Goal: Task Accomplishment & Management: Complete application form

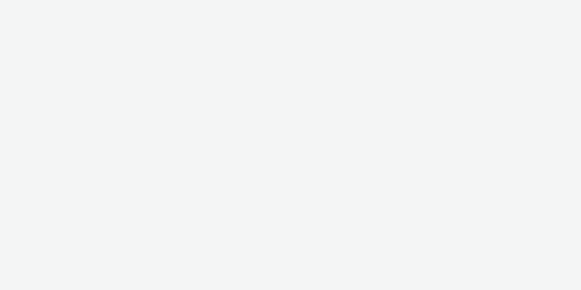
select select "d57a0b46-ef33-4938-977b-e6d07593e41f"
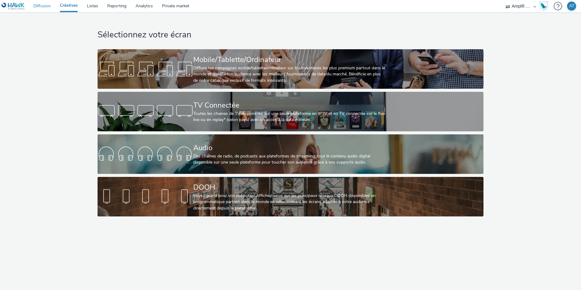
click at [48, 6] on link "Diffusion" at bounding box center [42, 6] width 26 height 12
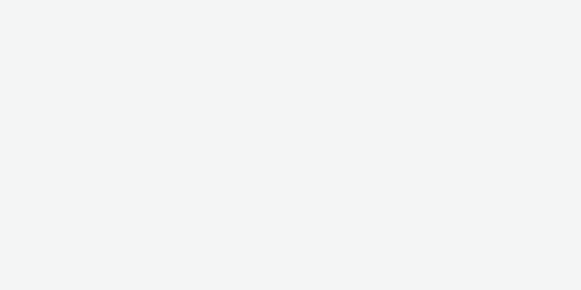
select select "d57a0b46-ef33-4938-977b-e6d07593e41f"
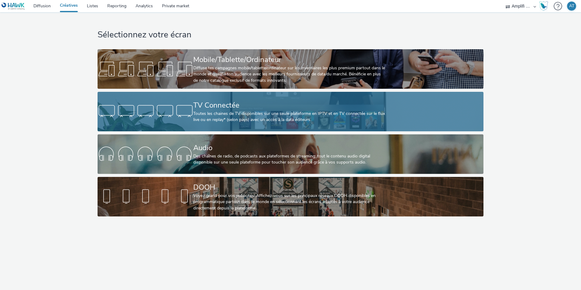
click at [176, 103] on div at bounding box center [145, 111] width 96 height 19
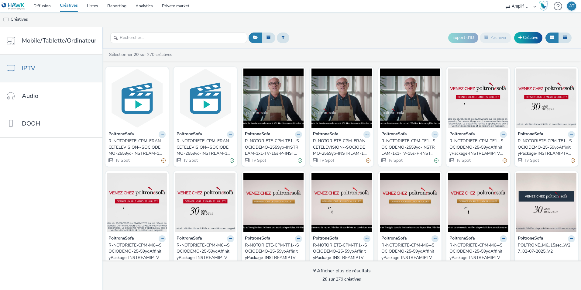
click at [143, 144] on div "R-NOTORIETE-CPM-FRANCETELEVISION--SOCIODEMO-2559yo-INSTREAM-1x1-TV-15s-P-INSTRE…" at bounding box center [135, 147] width 55 height 19
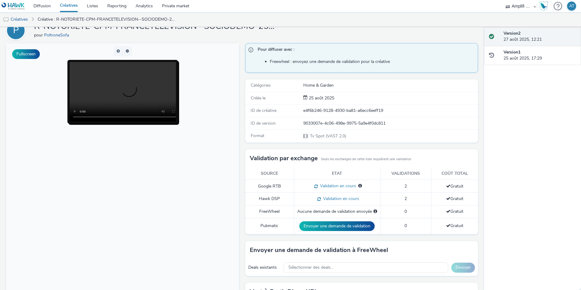
scroll to position [81, 0]
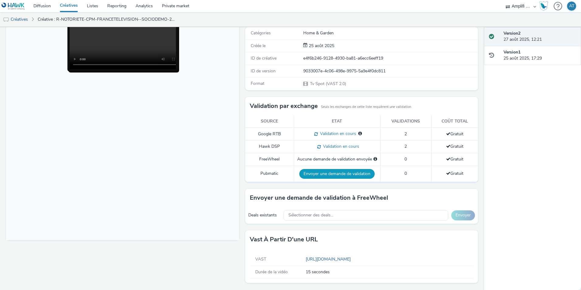
click at [317, 175] on button "Envoyer une demande de validation" at bounding box center [336, 174] width 75 height 10
click at [322, 213] on span "Sélectionner des deals..." at bounding box center [310, 215] width 45 height 5
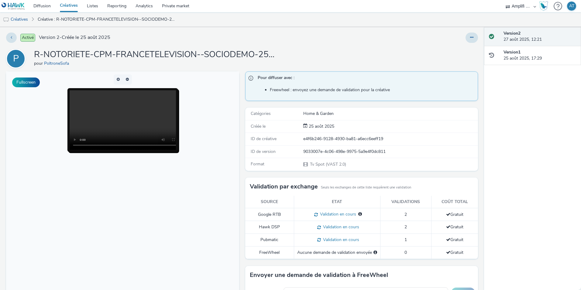
scroll to position [0, 0]
click at [65, 7] on link "Créatives" at bounding box center [68, 6] width 27 height 12
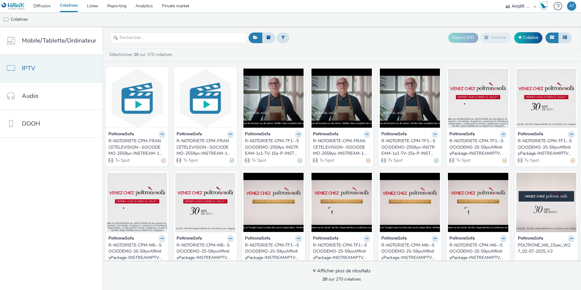
click at [45, 68] on link "IPTV" at bounding box center [51, 68] width 102 height 27
click at [164, 38] on input "text" at bounding box center [178, 37] width 137 height 11
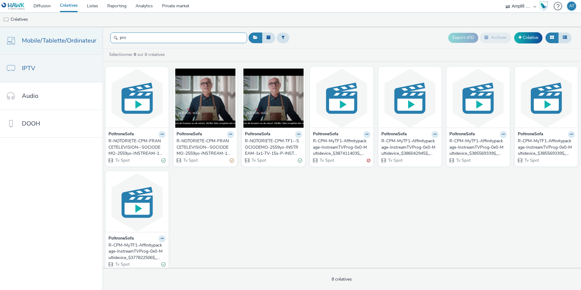
type input "pro"
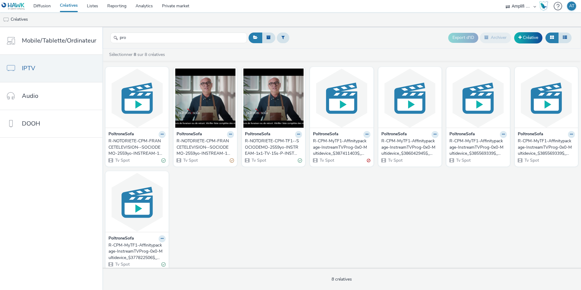
click at [70, 8] on link "Créatives" at bounding box center [68, 6] width 27 height 12
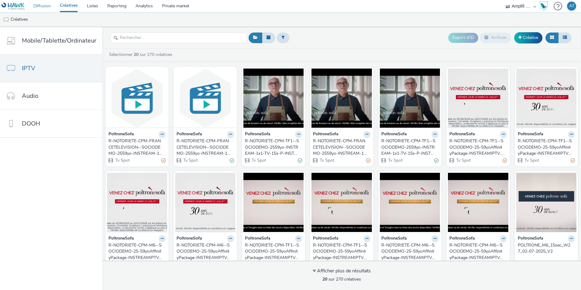
click at [35, 3] on link "Diffusion" at bounding box center [42, 6] width 26 height 12
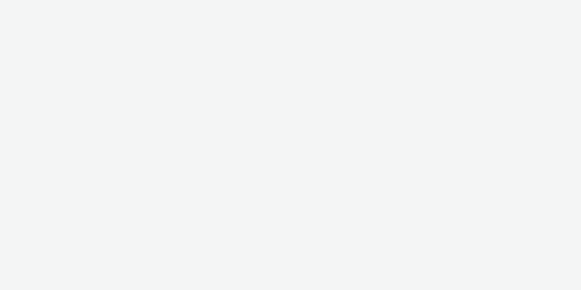
select select "d57a0b46-ef33-4938-977b-e6d07593e41f"
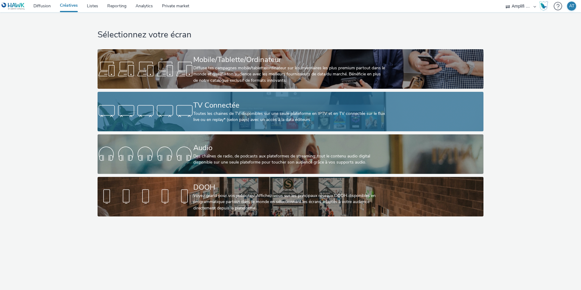
click at [170, 106] on div at bounding box center [145, 111] width 96 height 19
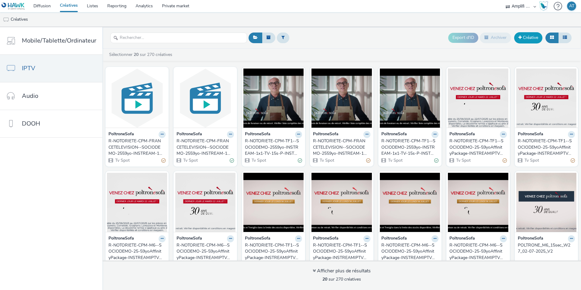
click at [527, 39] on link "Créative" at bounding box center [528, 37] width 28 height 11
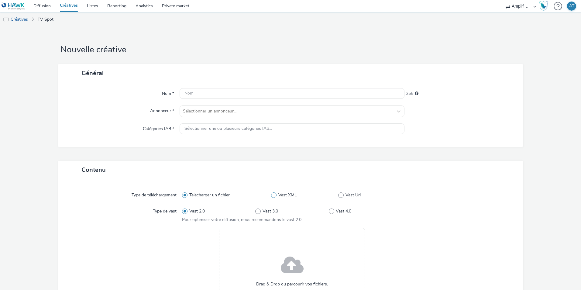
click at [280, 195] on span "Vast XML" at bounding box center [287, 195] width 19 height 6
click at [275, 195] on input "Vast XML" at bounding box center [273, 195] width 4 height 4
radio input "false"
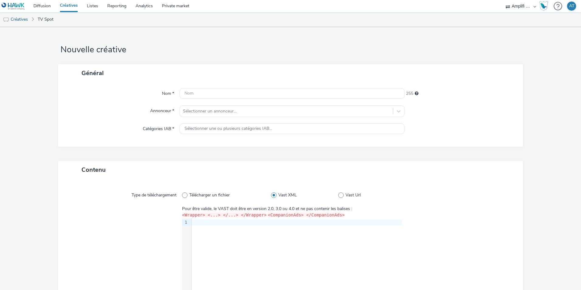
click at [333, 194] on label "Vast XML" at bounding box center [304, 195] width 67 height 6
click at [275, 194] on input "Vast XML" at bounding box center [273, 195] width 4 height 4
click at [338, 196] on span at bounding box center [340, 194] width 5 height 5
click at [338, 196] on input "Vast Url" at bounding box center [340, 195] width 4 height 4
radio input "false"
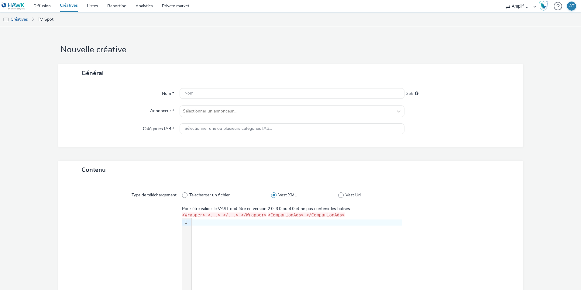
radio input "true"
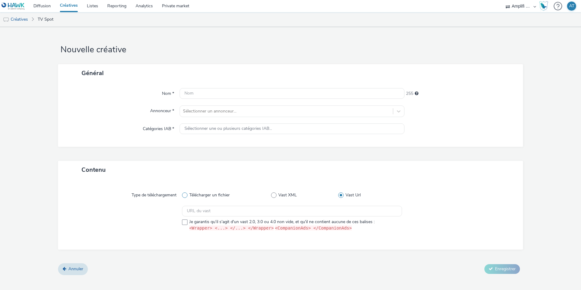
click at [196, 196] on span "Télécharger un fichier" at bounding box center [209, 195] width 40 height 6
click at [186, 196] on input "Télécharger un fichier" at bounding box center [184, 195] width 4 height 4
radio input "true"
radio input "false"
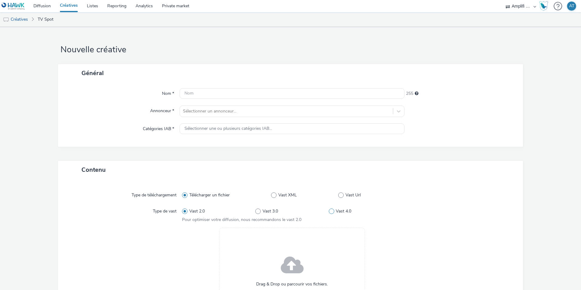
click at [329, 212] on span at bounding box center [331, 210] width 5 height 5
click at [329, 212] on input "Vast 4.0" at bounding box center [331, 211] width 4 height 4
radio input "false"
radio input "true"
click at [272, 212] on span "Vast 3.0" at bounding box center [269, 211] width 15 height 6
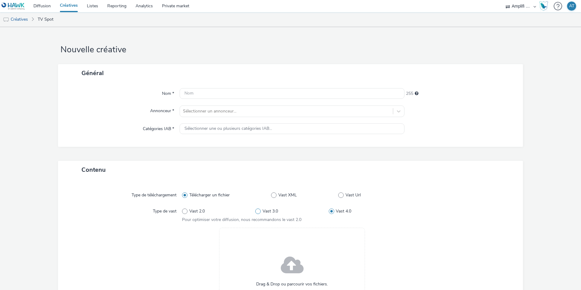
click at [259, 212] on input "Vast 3.0" at bounding box center [257, 211] width 4 height 4
radio input "true"
radio input "false"
click at [174, 211] on label "Type de vast" at bounding box center [164, 210] width 29 height 9
click at [185, 210] on span at bounding box center [184, 210] width 5 height 5
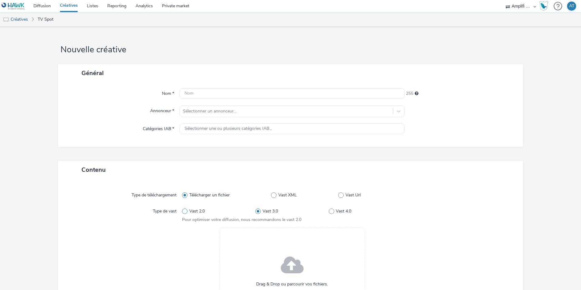
click at [185, 210] on input "Vast 2.0" at bounding box center [184, 211] width 4 height 4
radio input "true"
radio input "false"
click at [190, 91] on input "text" at bounding box center [291, 93] width 225 height 11
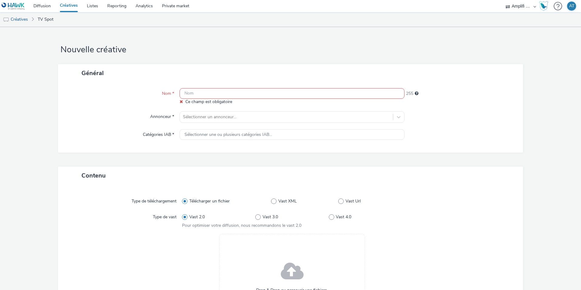
paste input "R-NOTORIETE-CPM-TF1--SOCIODEMO-2559yo-INSTREAM-1x1-TV-15s-P-INSTREAM-1x1-W35Sto…"
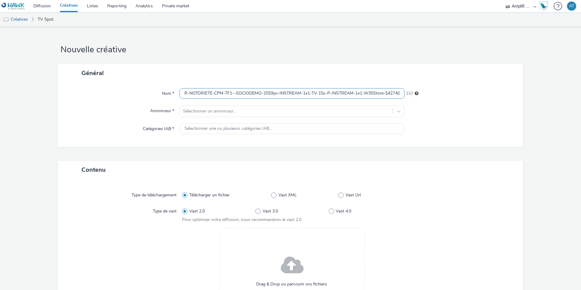
scroll to position [0, 30]
click at [237, 96] on input "R-NOTORIETE-CPM-TF1--SOCIODEMO-2559yo-INSTREAM-1x1-TV-15s-P-INSTREAM-1x1-W35Sto…" at bounding box center [291, 93] width 225 height 11
click at [234, 94] on input "R-NOTORIETE-CPM-TF1--SOCIODEMO-2559yo-INSTREAM-1x1-TV-15s-P-INSTREAM-1x1-W35Sto…" at bounding box center [291, 93] width 225 height 11
click at [270, 91] on input "R-NOTORIETE-CPM-TF1--SOCIODEMO-2559yo-INSTREAM-1x1-TV-15s-P-INSTREAM-1x1-W35Sto…" at bounding box center [291, 93] width 225 height 11
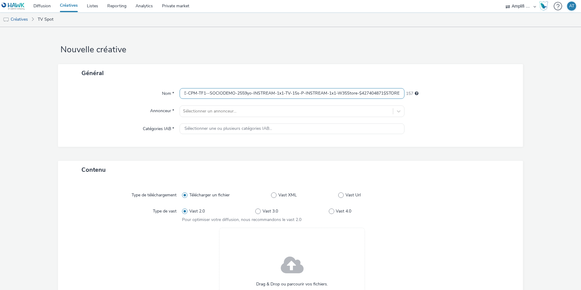
click at [313, 94] on input "R-NOTORIETE-CPM-TF1--SOCIODEMO-2559yo-INSTREAM-1x1-TV-15s-P-INSTREAM-1x1-W35Sto…" at bounding box center [291, 93] width 225 height 11
click at [341, 92] on input "R-NOTORIETE-CPM-TF1--SOCIODEMO-2559yo-INSTREAM-1x1-TV-15s-P-INSTREAM-1x1-W35Sto…" at bounding box center [291, 93] width 225 height 11
type input "R-NOTORIETE-CPM-TF1--SOCIODEMO-2559yo-INSTREAM-1x1-TV-15s-P-INSTREAM-1x1-W36Sto…"
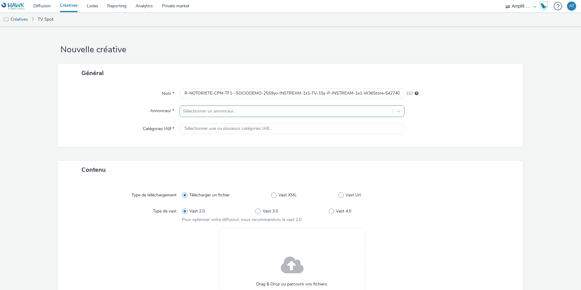
click at [219, 114] on div at bounding box center [286, 110] width 207 height 7
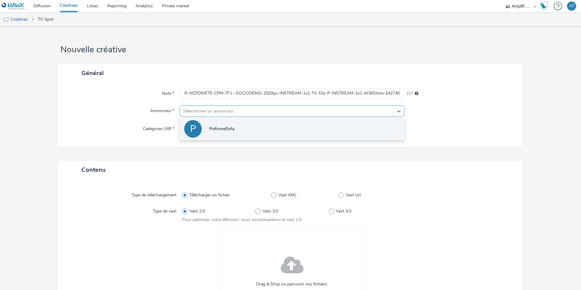
click at [226, 127] on span "PoltroneSofa" at bounding box center [221, 129] width 25 height 6
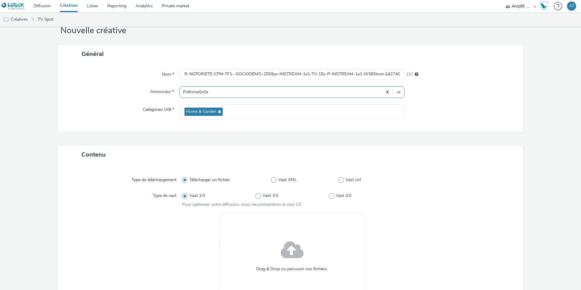
scroll to position [61, 0]
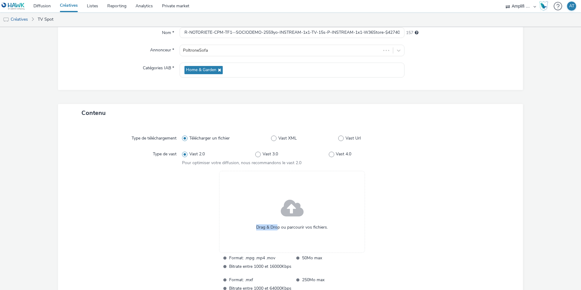
drag, startPoint x: 560, startPoint y: 0, endPoint x: 275, endPoint y: 221, distance: 360.7
click at [275, 221] on div "Drag & Drop ou parcourir vos fichiers." at bounding box center [292, 212] width 146 height 82
click at [297, 204] on span at bounding box center [292, 208] width 23 height 31
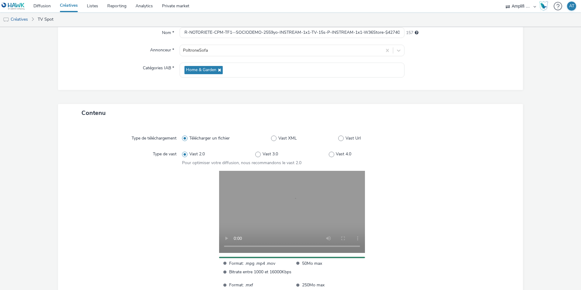
scroll to position [113, 0]
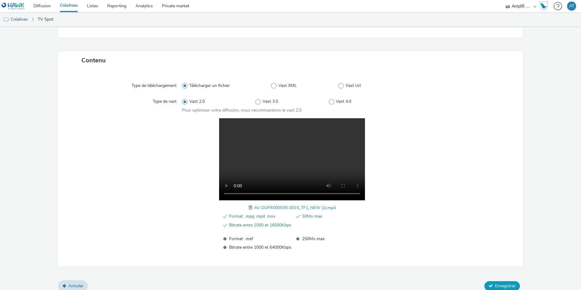
click at [495, 283] on span "Enregistrer" at bounding box center [505, 286] width 21 height 6
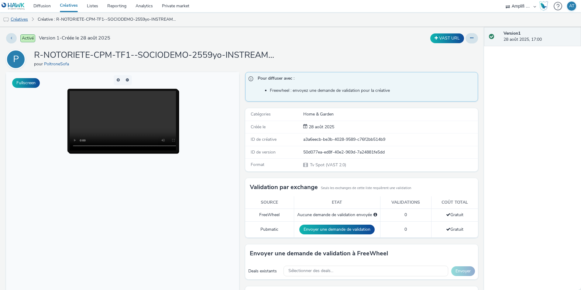
click at [26, 21] on link "Créatives" at bounding box center [15, 19] width 31 height 15
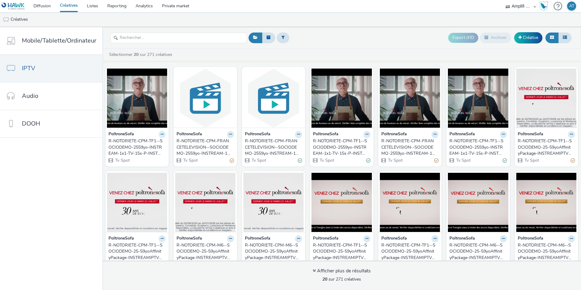
click at [161, 135] on icon at bounding box center [162, 134] width 3 height 4
click at [141, 160] on link "Dupliquer" at bounding box center [143, 157] width 46 height 12
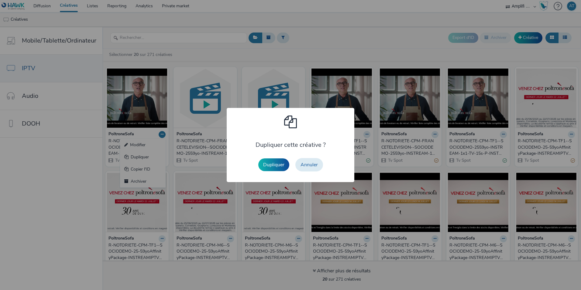
drag, startPoint x: 314, startPoint y: 164, endPoint x: 154, endPoint y: 135, distance: 162.6
click at [313, 164] on button "Annuler" at bounding box center [309, 164] width 28 height 13
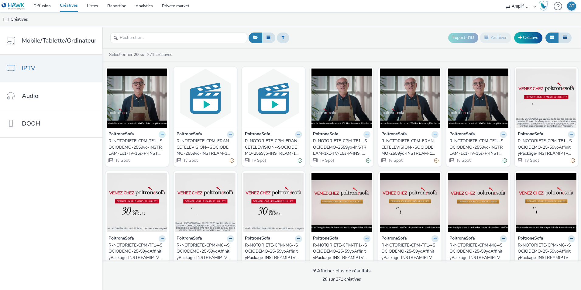
click at [160, 137] on button at bounding box center [161, 134] width 7 height 7
click at [147, 146] on link "Modifier" at bounding box center [143, 145] width 46 height 12
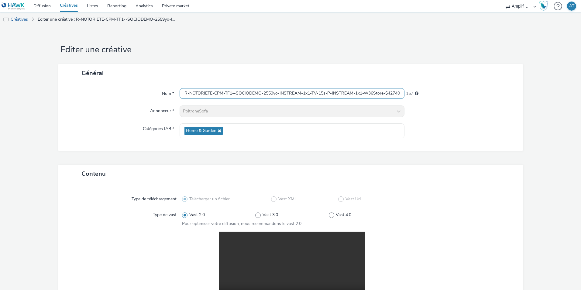
click at [380, 96] on input "R-NOTORIETE-CPM-TF1--SOCIODEMO-2559yo-INSTREAM-1x1-TV-15s-P-INSTREAM-1x1-W36Sto…" at bounding box center [291, 93] width 225 height 11
drag, startPoint x: 387, startPoint y: 93, endPoint x: 408, endPoint y: 95, distance: 21.6
click at [411, 96] on div "Nom * R-NOTORIETE-CPM-TF1--SOCIODEMO-2559yo-INSTREAM-1x1-TV-15s-P-INSTREAM-1x1-…" at bounding box center [290, 93] width 452 height 11
click at [371, 91] on input "R-NOTORIETE-CPM-TF1--SOCIODEMO-2559yo-INSTREAM-1x1-TV-15s-P-INSTREAM-1x1-W36Sto…" at bounding box center [291, 93] width 225 height 11
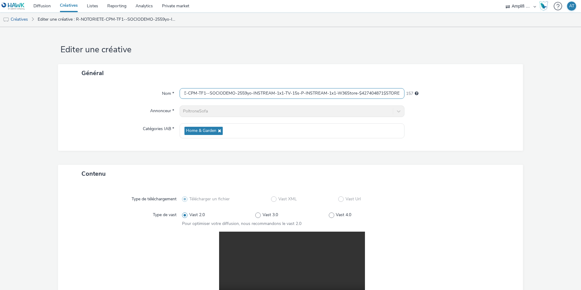
click at [371, 91] on input "R-NOTORIETE-CPM-TF1--SOCIODEMO-2559yo-INSTREAM-1x1-TV-15s-P-INSTREAM-1x1-W36Sto…" at bounding box center [291, 93] width 225 height 11
click at [391, 92] on input "R-NOTORIETE-CPM-TF1--SOCIODEMO-2559yo-INSTREAM-1x1-TV-15s-P-INSTREAM-1x1-W36Sto…" at bounding box center [291, 93] width 225 height 11
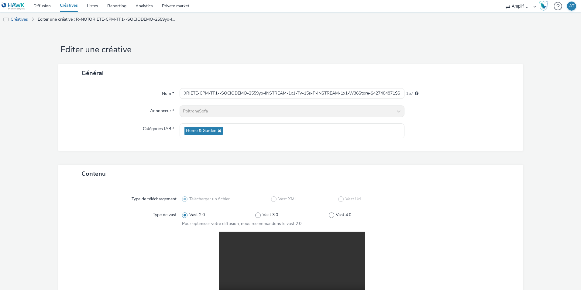
click at [467, 127] on div at bounding box center [460, 130] width 112 height 15
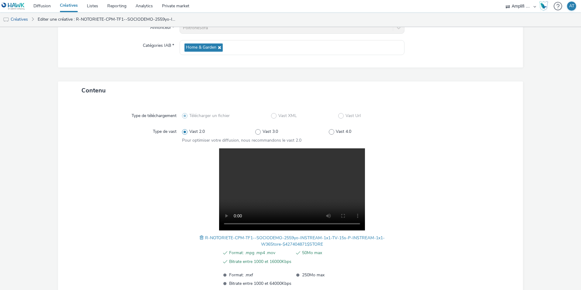
scroll to position [126, 0]
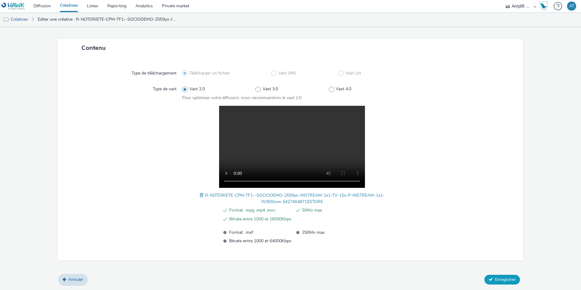
click at [495, 278] on span "Enregistrer" at bounding box center [505, 279] width 21 height 6
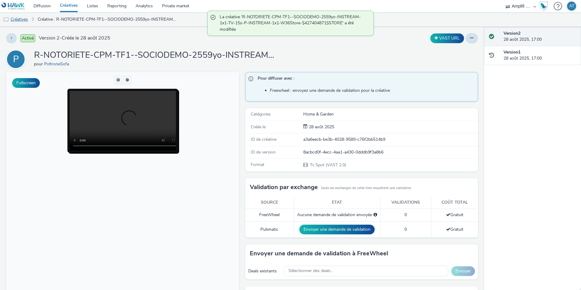
click at [21, 17] on link "Créatives" at bounding box center [15, 19] width 31 height 15
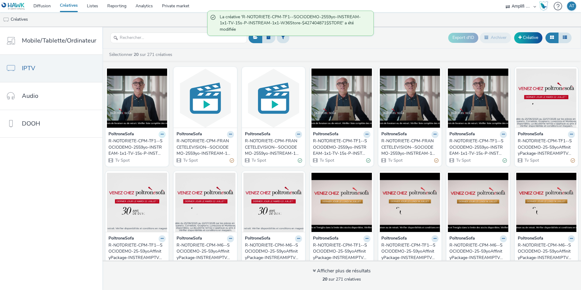
click at [161, 133] on icon at bounding box center [162, 134] width 3 height 4
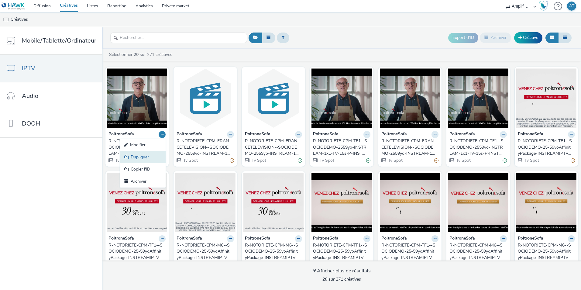
click at [140, 160] on link "Dupliquer" at bounding box center [143, 157] width 46 height 12
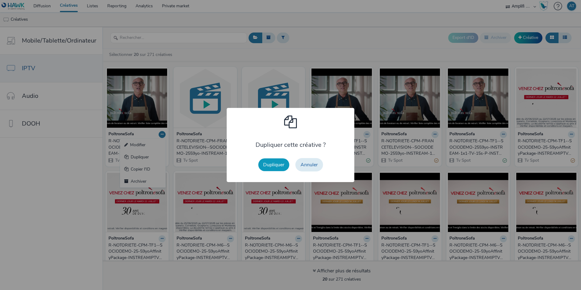
click at [278, 165] on button "Dupliquer" at bounding box center [273, 164] width 31 height 13
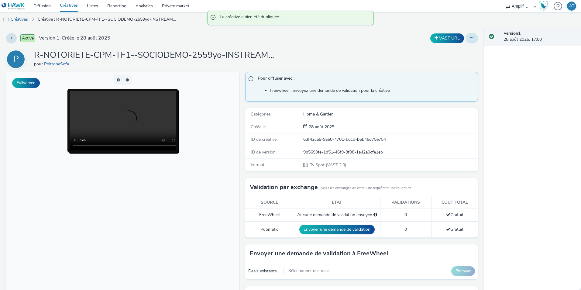
click at [470, 38] on icon at bounding box center [471, 38] width 3 height 4
click at [450, 52] on link "Modifier" at bounding box center [455, 50] width 46 height 12
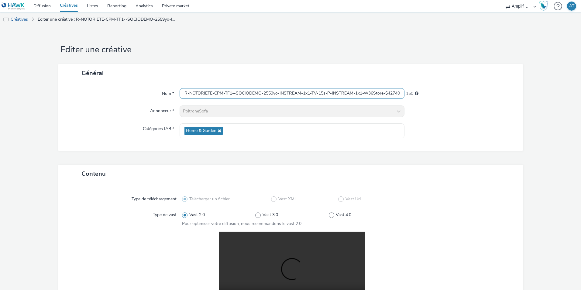
click at [360, 94] on input "R-NOTORIETE-CPM-TF1--SOCIODEMO-2559yo-INSTREAM-1x1-TV-15s-P-INSTREAM-1x1-W36Sto…" at bounding box center [291, 93] width 225 height 11
drag, startPoint x: 374, startPoint y: 93, endPoint x: 382, endPoint y: 94, distance: 7.6
click at [382, 94] on input "R-NOTORIETE-CPM-TF1--SOCIODEMO-2559yo-INSTREAM-1x1-TV-15s-P-INSTREAM-1x1-W36Sto…" at bounding box center [291, 93] width 225 height 11
click at [395, 94] on input "R-NOTORIETE-CPM-TF1--SOCIODEMO-2559yo-INSTREAM-1x1-TV-15s-P-INSTREAM-1x1-W36Pro…" at bounding box center [291, 93] width 225 height 11
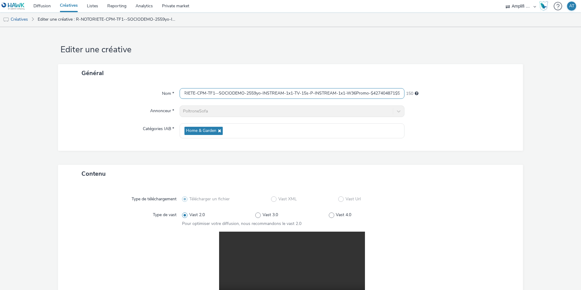
click at [374, 92] on input "R-NOTORIETE-CPM-TF1--SOCIODEMO-2559yo-INSTREAM-1x1-TV-15s-P-INSTREAM-1x1-W36Pro…" at bounding box center [291, 93] width 225 height 11
drag, startPoint x: 369, startPoint y: 93, endPoint x: 398, endPoint y: 94, distance: 28.6
click at [398, 94] on input "R-NOTORIETE-CPM-TF1--SOCIODEMO-2559yo-INSTREAM-1x1-TV-15s-P-INSTREAM-1x1-W36Pro…" at bounding box center [291, 93] width 225 height 11
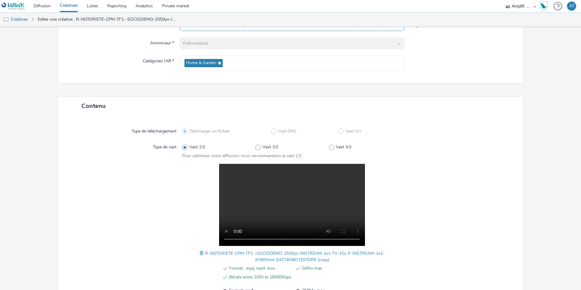
scroll to position [126, 0]
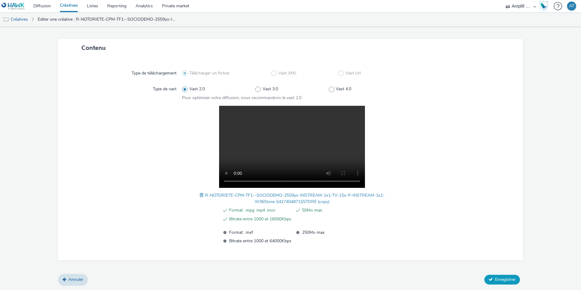
type input "R-NOTORIETE-CPM-TF1--SOCIODEMO-2559yo-INSTREAM-1x1-TV-15s-P-INSTREAM-1x1-W36Pro…"
click at [495, 277] on span "Enregistrer" at bounding box center [505, 279] width 21 height 6
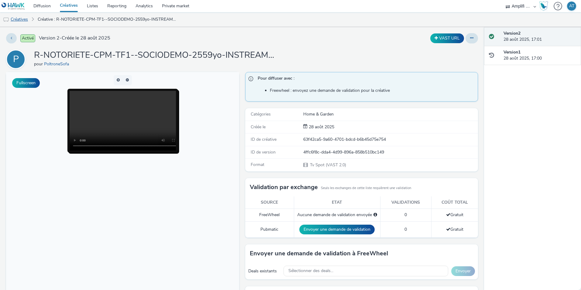
click at [23, 20] on link "Créatives" at bounding box center [15, 19] width 31 height 15
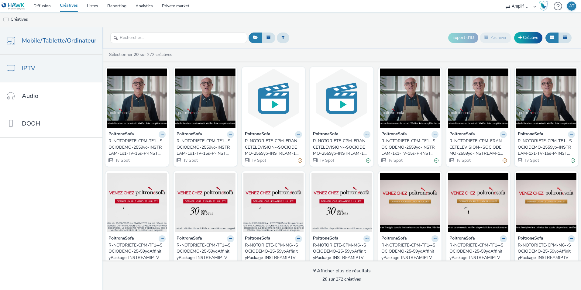
click at [53, 48] on link "Mobile/Tablette/Ordinateur" at bounding box center [51, 40] width 102 height 27
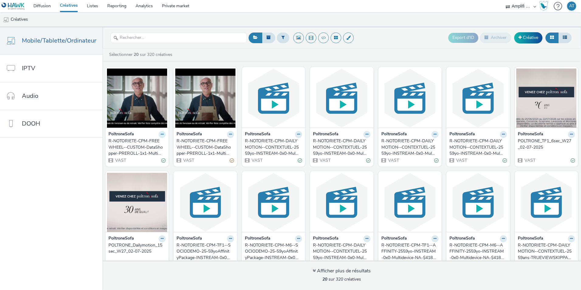
click at [162, 135] on button at bounding box center [161, 134] width 7 height 7
click at [149, 145] on link "Modifier" at bounding box center [143, 145] width 46 height 12
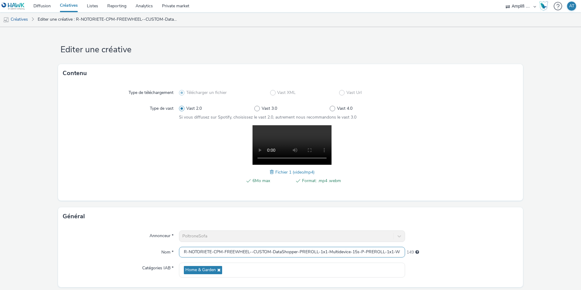
click at [247, 255] on input "R-NOTORIETE-CPM-FREEWHEEL--CUSTOM-DataShopper-PREROLL-1x1-Multidevice-15s-P-PRE…" at bounding box center [292, 252] width 226 height 11
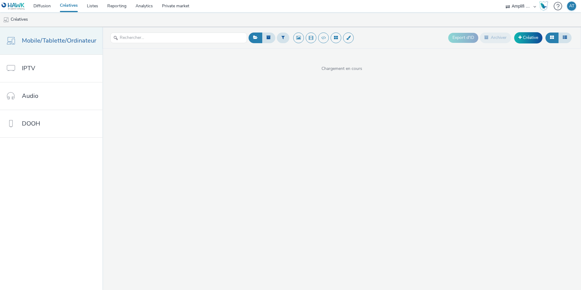
click at [56, 35] on link "Mobile/Tablette/Ordinateur" at bounding box center [51, 40] width 102 height 27
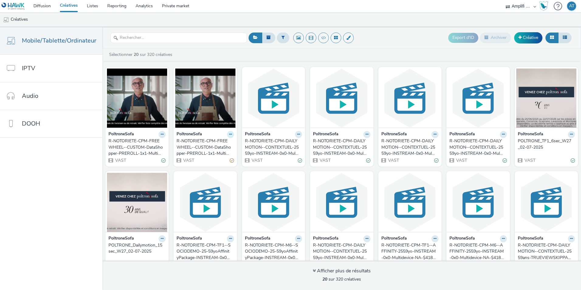
click at [229, 135] on button at bounding box center [230, 134] width 7 height 7
click at [206, 147] on link "Modifier" at bounding box center [211, 145] width 46 height 12
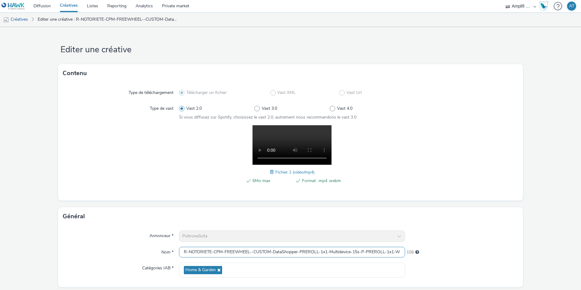
click at [309, 250] on input "R-NOTORIETE-CPM-FREEWHEEL--CUSTOM-DataShopper-PREROLL-1x1-Multidevice-15s-P-PRE…" at bounding box center [292, 252] width 226 height 11
click at [141, 249] on div "Nom *" at bounding box center [121, 252] width 116 height 11
click at [167, 5] on link "Private market" at bounding box center [175, 6] width 36 height 12
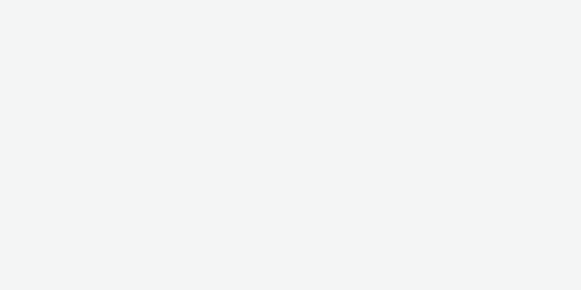
select select "d57a0b46-ef33-4938-977b-e6d07593e41f"
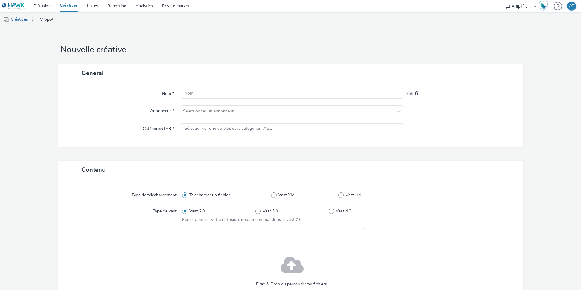
click at [26, 18] on link "Créatives" at bounding box center [15, 19] width 31 height 15
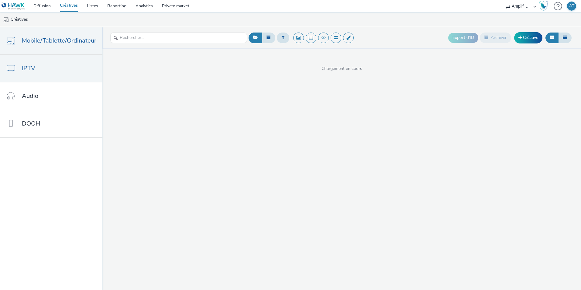
click at [54, 74] on link "IPTV" at bounding box center [51, 68] width 102 height 27
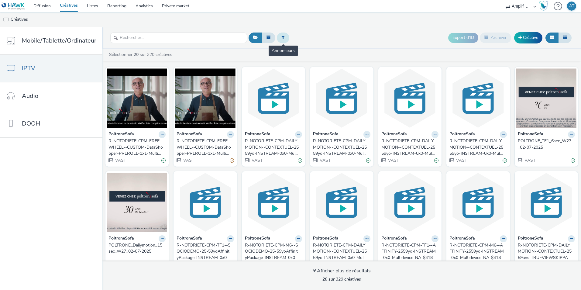
click at [282, 36] on icon at bounding box center [282, 37] width 3 height 4
click at [309, 42] on div at bounding box center [313, 39] width 43 height 7
click at [308, 50] on span "PoltroneSofa" at bounding box center [305, 49] width 25 height 6
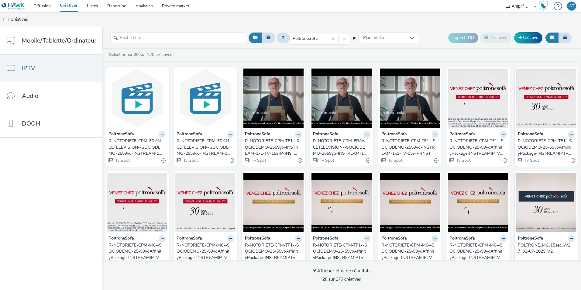
click at [249, 145] on div "R-NOTORIETE-CPM-TF1--SOCIODEMO-2559yo-INSTREAM-1x1-TV-15s-P-INSTREAM-1x1-W35Sto…" at bounding box center [272, 147] width 55 height 19
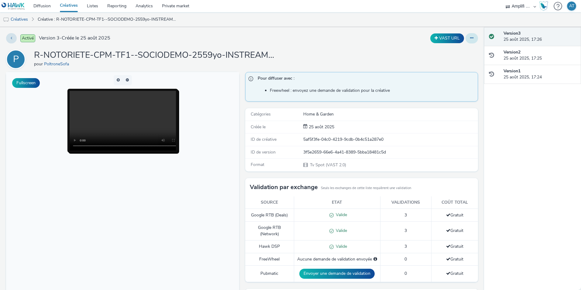
click at [465, 37] on button at bounding box center [471, 38] width 12 height 10
click at [451, 49] on link "Modifier" at bounding box center [455, 50] width 46 height 12
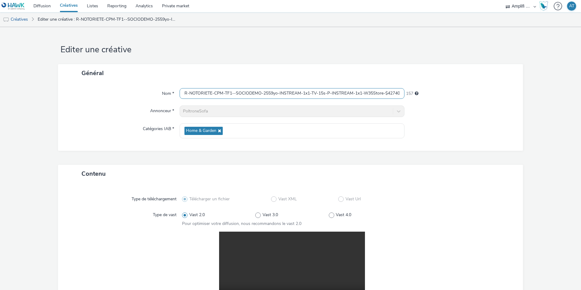
click at [246, 93] on input "R-NOTORIETE-CPM-TF1--SOCIODEMO-2559yo-INSTREAM-1x1-TV-15s-P-INSTREAM-1x1-W35Sto…" at bounding box center [291, 93] width 225 height 11
click at [20, 19] on link "Créatives" at bounding box center [15, 19] width 31 height 15
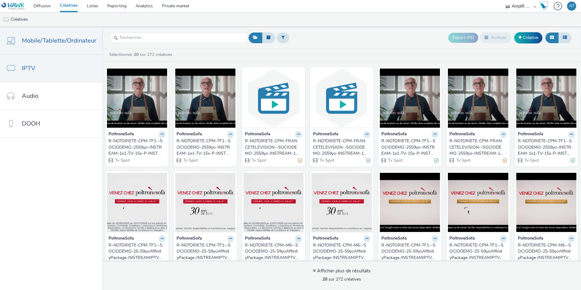
click at [49, 37] on span "Mobile/Tablette/Ordinateur" at bounding box center [59, 40] width 74 height 9
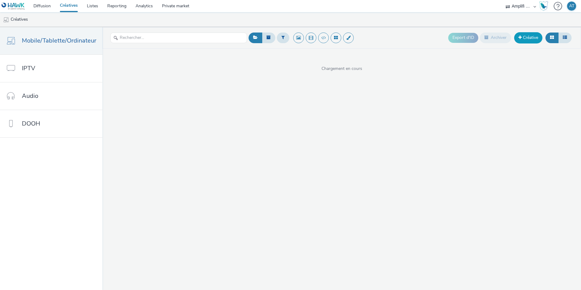
click at [524, 37] on link "Créative" at bounding box center [528, 37] width 28 height 11
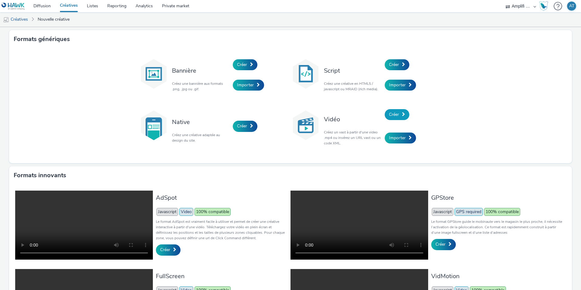
click at [393, 114] on span "Créer" at bounding box center [394, 114] width 10 height 6
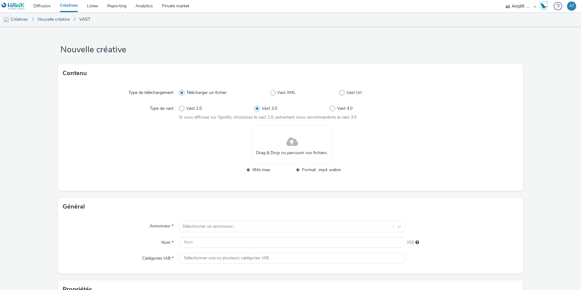
click at [291, 143] on span at bounding box center [292, 142] width 12 height 16
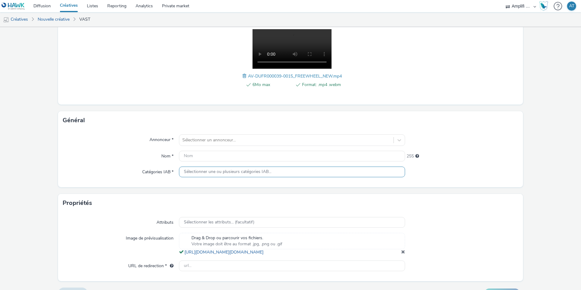
scroll to position [97, 0]
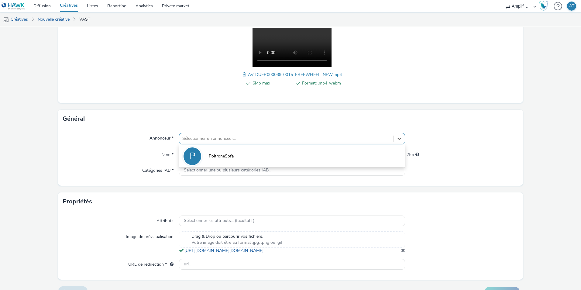
click at [197, 139] on div at bounding box center [286, 138] width 208 height 7
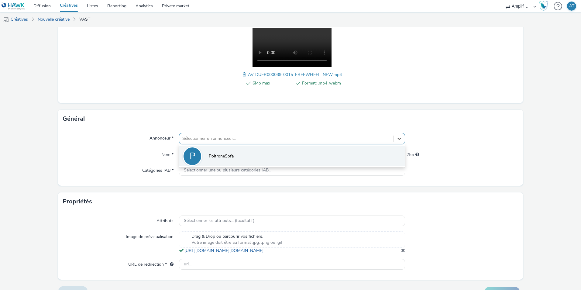
click at [196, 155] on div "P" at bounding box center [191, 155] width 19 height 19
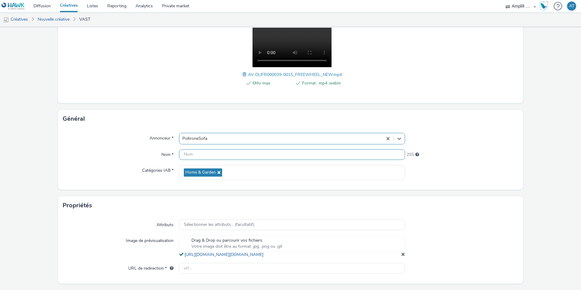
click at [196, 155] on input "text" at bounding box center [292, 154] width 226 height 11
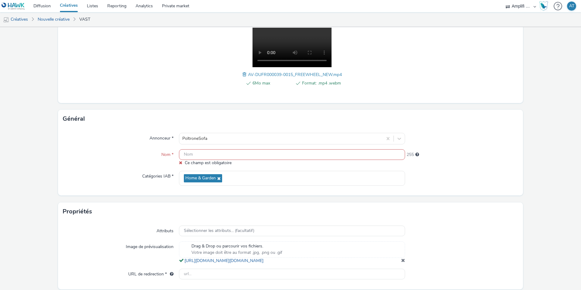
click at [230, 157] on input "text" at bounding box center [292, 154] width 226 height 11
paste input "R-NOTORIETE-CPM-FREEWHEEL--CUSTOM-DataShopper-PREROLL-1x1-Multidevice-15s-P-PRE…"
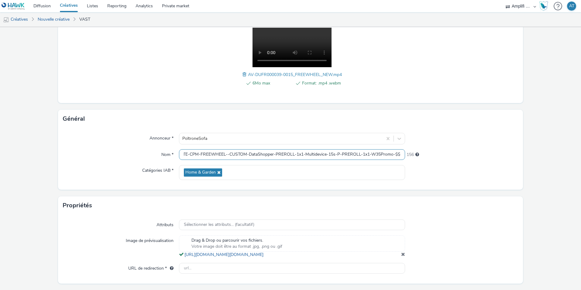
drag, startPoint x: 375, startPoint y: 154, endPoint x: 389, endPoint y: 156, distance: 14.2
click at [389, 156] on input "R-NOTORIETE-CPM-FREEWHEEL--CUSTOM-DataShopper-PREROLL-1x1-Multidevice-15s-P-PRE…" at bounding box center [292, 154] width 226 height 11
type input "R-NOTORIETE-CPM-FREEWHEEL--CUSTOM-DataShopper-PREROLL-1x1-Multidevice-15s-P-PRE…"
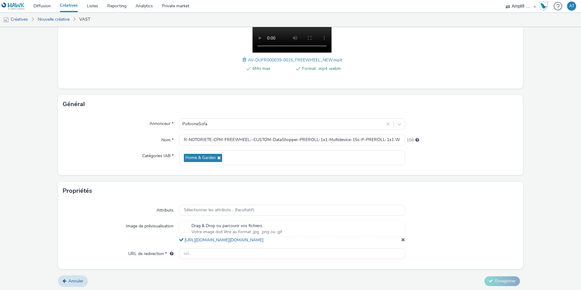
scroll to position [120, 0]
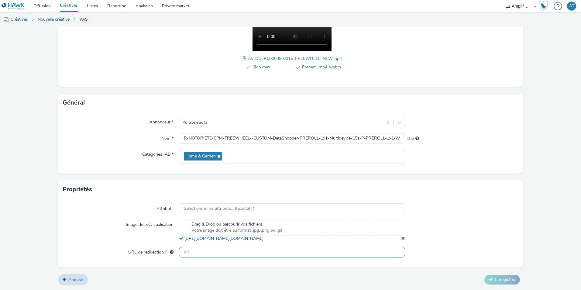
click at [196, 253] on input "text" at bounding box center [292, 252] width 226 height 11
paste input "https://www.poltronesofa.com/fr-FR/promotions?utm_source=olv_Carat&utm_medium=F…"
type input "https://www.poltronesofa.com/fr-FR/promotions?utm_source=olv_Carat&utm_medium=F…"
click at [474, 203] on div at bounding box center [461, 208] width 113 height 11
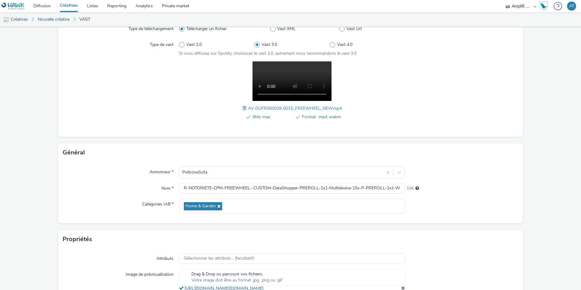
scroll to position [120, 0]
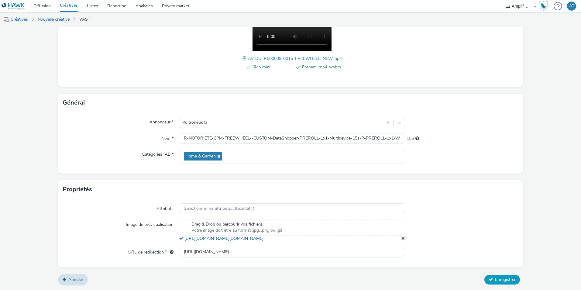
click at [488, 278] on icon at bounding box center [490, 279] width 4 height 4
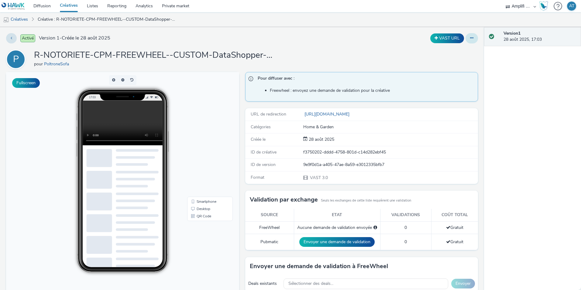
click at [470, 36] on icon at bounding box center [471, 38] width 3 height 4
click at [445, 60] on link "Dupliquer" at bounding box center [455, 62] width 46 height 12
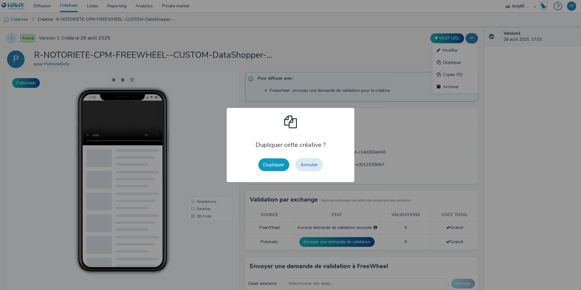
click at [275, 165] on button "Dupliquer" at bounding box center [273, 164] width 31 height 13
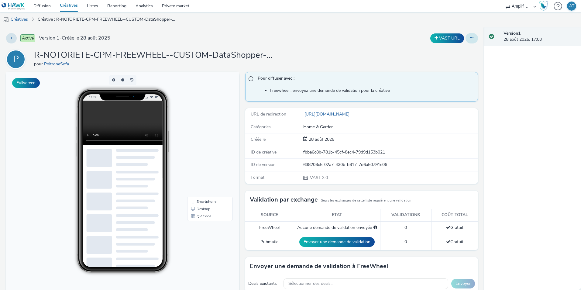
click at [470, 36] on button at bounding box center [471, 38] width 12 height 10
click at [455, 53] on link "Modifier" at bounding box center [455, 50] width 46 height 12
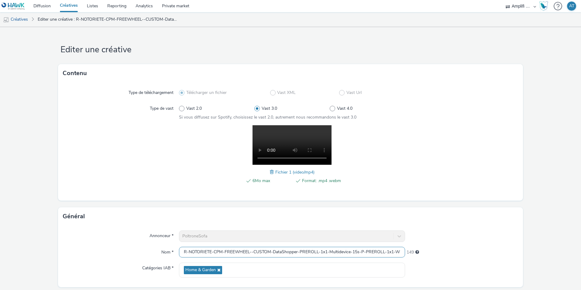
click at [256, 252] on input "R-NOTORIETE-CPM-FREEWHEEL--CUSTOM-DataShopper-PREROLL-1x1-Multidevice-15s-P-PRE…" at bounding box center [292, 252] width 226 height 11
drag, startPoint x: 261, startPoint y: 252, endPoint x: 433, endPoint y: 254, distance: 171.6
click at [433, 254] on div "Nom * R-NOTORIETE-CPM-FREEWHEEL--CUSTOM-DataShopper-PREROLL-1x1-Multidevice-15s…" at bounding box center [290, 252] width 455 height 11
click at [329, 254] on input "R-NOTORIETE-CPM-FREEWHEEL--CUSTOM-DataShopper-PREROLL-1x1-Multidevice-15s-P-PRE…" at bounding box center [292, 252] width 226 height 11
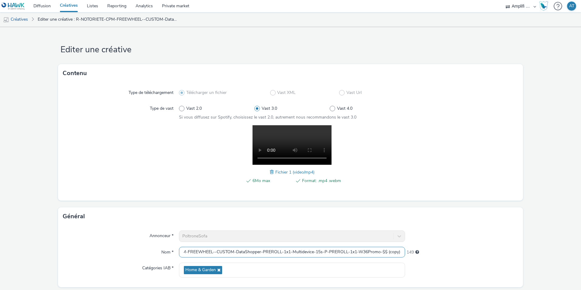
click at [328, 254] on input "R-NOTORIETE-CPM-FREEWHEEL--CUSTOM-DataShopper-PREROLL-1x1-Multidevice-15s-P-PRE…" at bounding box center [292, 252] width 226 height 11
click at [366, 252] on input "R-NOTORIETE-CPM-FREEWHEEL--CUSTOM-DataShopper-PREROLL-1x1-Multidevice-15s-P-PRE…" at bounding box center [292, 252] width 226 height 11
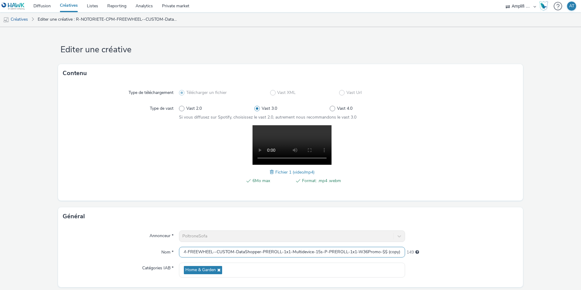
drag, startPoint x: 364, startPoint y: 252, endPoint x: 376, endPoint y: 251, distance: 11.9
click at [376, 251] on input "R-NOTORIETE-CPM-FREEWHEEL--CUSTOM-DataShopper-PREROLL-1x1-Multidevice-15s-P-PRE…" at bounding box center [292, 252] width 226 height 11
drag, startPoint x: 392, startPoint y: 250, endPoint x: 444, endPoint y: 252, distance: 52.0
click at [444, 252] on div "Nom * R-NOTORIETE-CPM-FREEWHEEL--CUSTOM-DataShopper-PREROLL-1x1-Multidevice-15s…" at bounding box center [290, 252] width 455 height 11
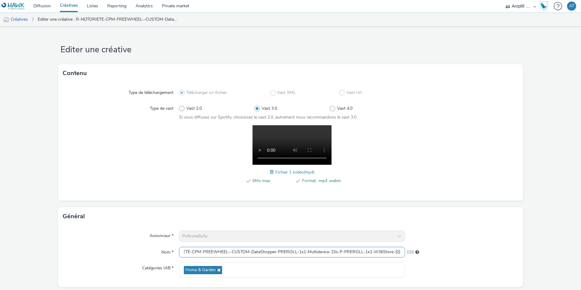
scroll to position [120, 0]
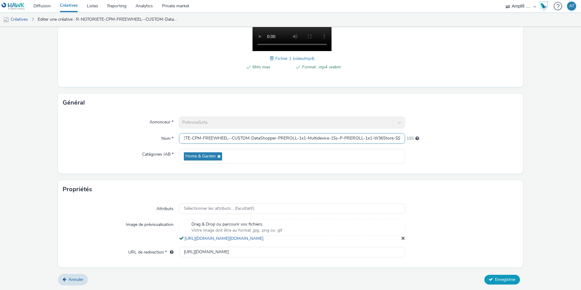
type input "R-NOTORIETE-CPM-FREEWHEEL--CUSTOM-DataShopper-PREROLL-1x1-Multidevice-15s-P-PRE…"
click at [504, 278] on span "Enregistrer" at bounding box center [505, 279] width 21 height 6
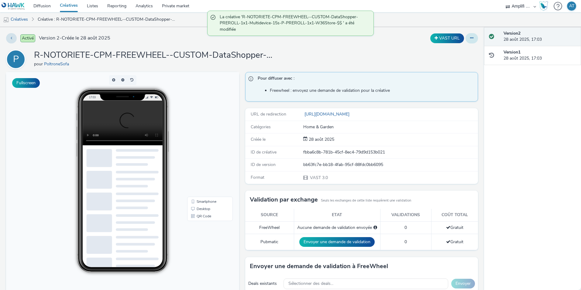
click at [468, 40] on button at bounding box center [471, 38] width 12 height 10
click at [448, 52] on link "Modifier" at bounding box center [455, 50] width 46 height 12
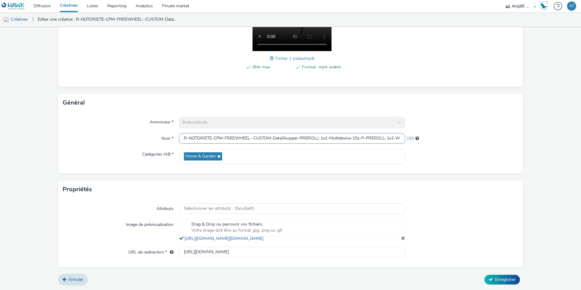
scroll to position [0, 25]
drag, startPoint x: 341, startPoint y: 133, endPoint x: 472, endPoint y: 134, distance: 131.2
click at [472, 134] on div "Nom * R-NOTORIETE-CPM-FREEWHEEL--CUSTOM-DataShopper-PREROLL-1x1-Multidevice-15s…" at bounding box center [290, 138] width 455 height 11
click at [247, 253] on input "https://www.poltronesofa.com/fr-FR/promotions?utm_source=olv_Carat&utm_medium=F…" at bounding box center [292, 252] width 226 height 11
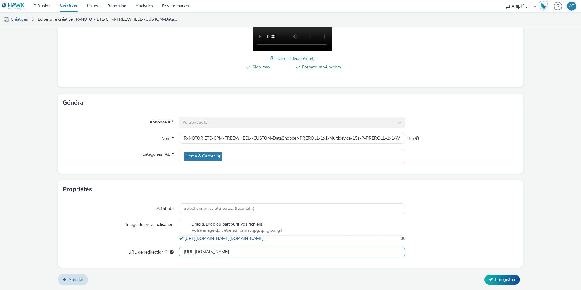
click at [247, 253] on input "https://www.poltronesofa.com/fr-FR/promotions?utm_source=olv_Carat&utm_medium=F…" at bounding box center [292, 252] width 226 height 11
paste input "ad.doubleclick.net/ddm/trackclk/N3021.3006426AMPLIFIPROGRAMMATIC/B33891712.4274…"
click at [485, 276] on form "Editer une créative Contenu Type de téléchargement Télécharger un fichier Vast …" at bounding box center [290, 101] width 581 height 376
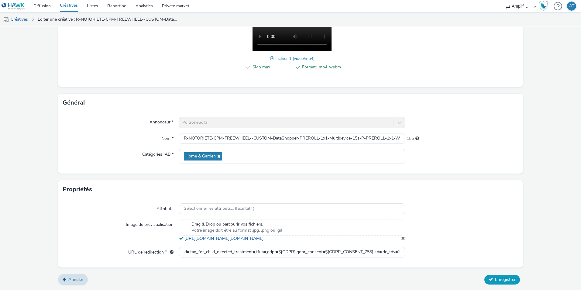
scroll to position [0, 0]
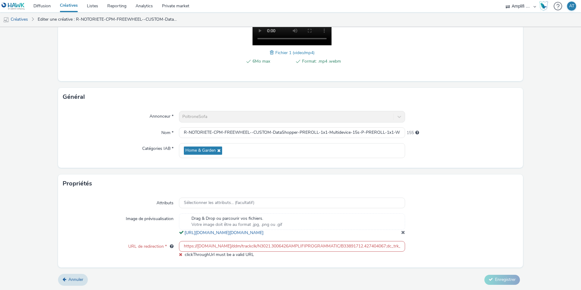
click at [237, 251] on input "https://ad.doubleclick.net/ddm/trackclk/N3021.3006426AMPLIFIPROGRAMMATIC/B33891…" at bounding box center [292, 246] width 226 height 11
click at [251, 250] on input "https://ad.doubleclick.net/ddm/trackclk/N3021.3006426AMPLIFIPROGRAMMATIC/B33891…" at bounding box center [292, 246] width 226 height 11
paste input "www.poltronesofa.com/fr-FR/nos-magasins?utm_source=olv_Carat&utm_medium=FreeWhe…"
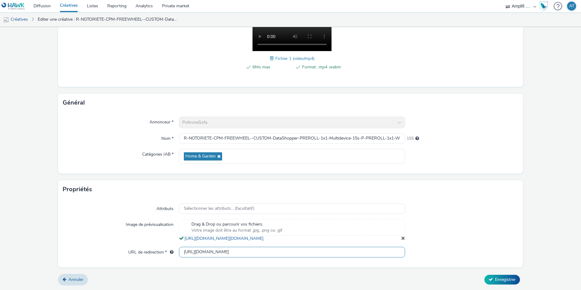
scroll to position [0, 227]
type input "https://www.poltronesofa.com/fr-FR/nos-magasins?utm_source=olv_Carat&utm_medium…"
click at [498, 281] on span "Enregistrer" at bounding box center [505, 279] width 21 height 6
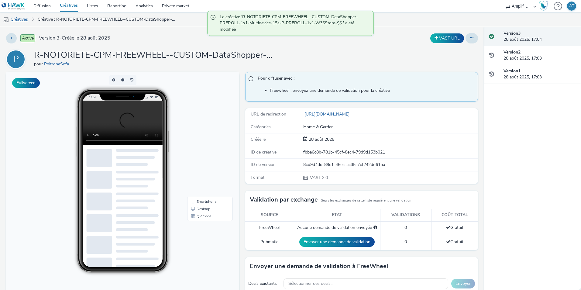
click at [12, 18] on link "Créatives" at bounding box center [15, 19] width 31 height 15
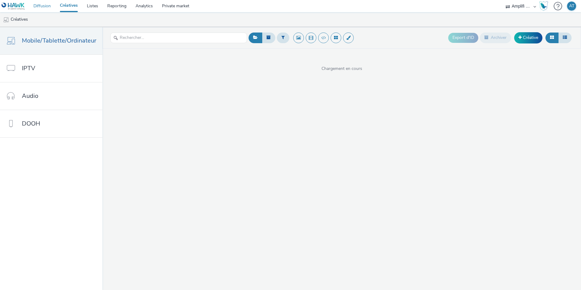
click at [42, 9] on link "Diffusion" at bounding box center [42, 6] width 26 height 12
